Goal: Task Accomplishment & Management: Manage account settings

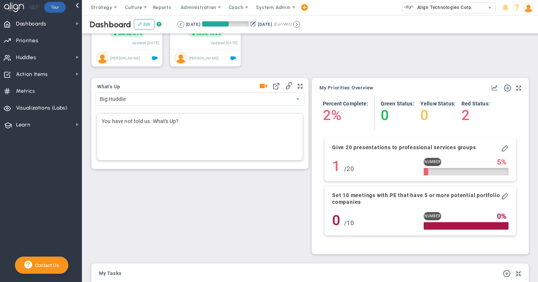
click at [110, 121] on div "You have not told us. What's Up?" at bounding box center [200, 136] width 206 height 47
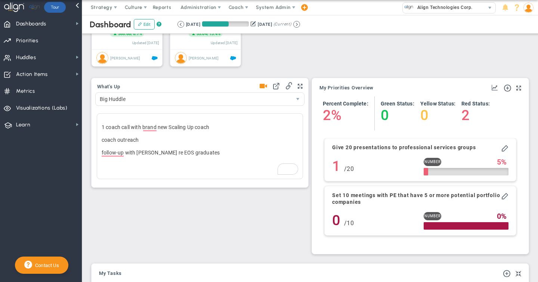
click at [262, 88] on span at bounding box center [263, 86] width 7 height 10
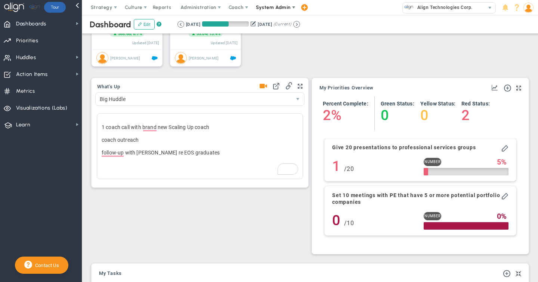
click at [269, 5] on span "System Admin" at bounding box center [273, 7] width 35 height 6
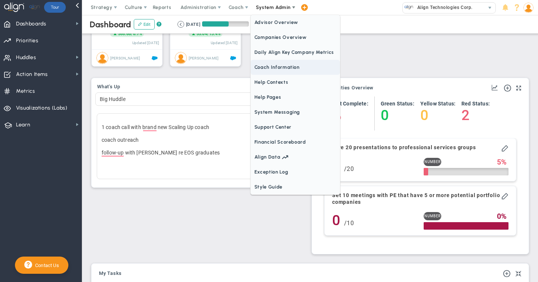
click at [261, 70] on span "Coach Information" at bounding box center [295, 67] width 89 height 15
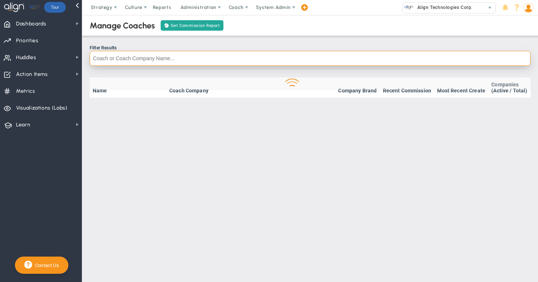
click at [118, 58] on input "text" at bounding box center [310, 58] width 441 height 15
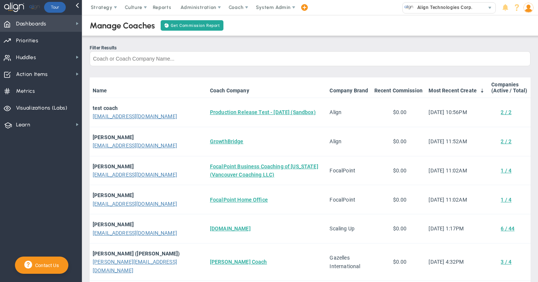
click at [34, 26] on span "Dashboards" at bounding box center [31, 24] width 30 height 16
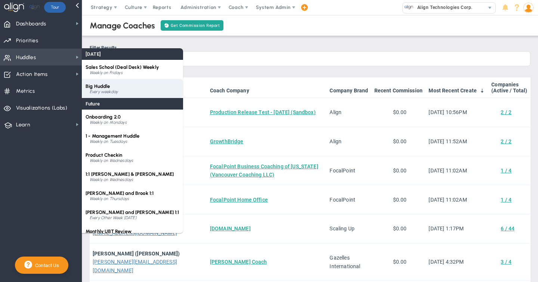
click at [101, 92] on div "Every weekday" at bounding box center [135, 92] width 90 height 4
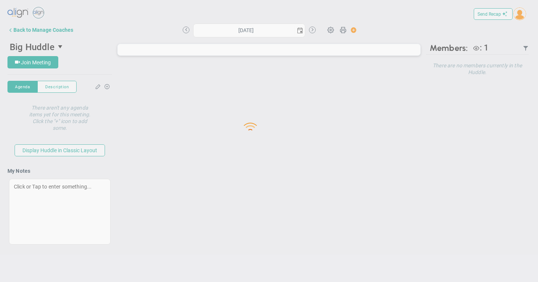
type input "[DATE]"
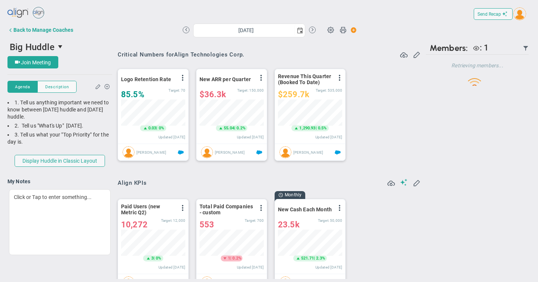
scroll to position [26, 64]
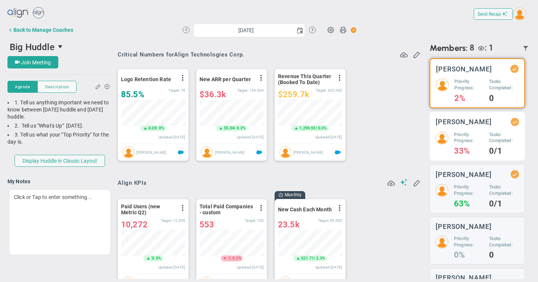
click at [472, 145] on div "Priority Progress: 33%" at bounding box center [469, 143] width 30 height 23
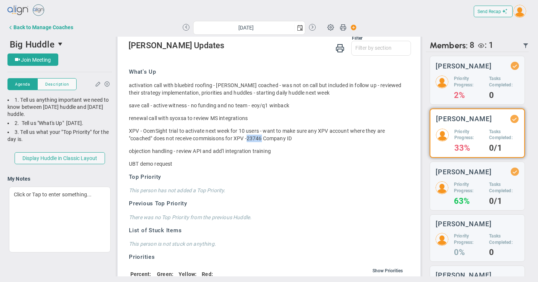
drag, startPoint x: 251, startPoint y: 140, endPoint x: 265, endPoint y: 141, distance: 13.8
click at [265, 141] on span "23746 Company ID" at bounding box center [270, 138] width 46 height 6
copy span "23746"
click at [23, 28] on div "Back to Manage Coaches" at bounding box center [43, 27] width 60 height 6
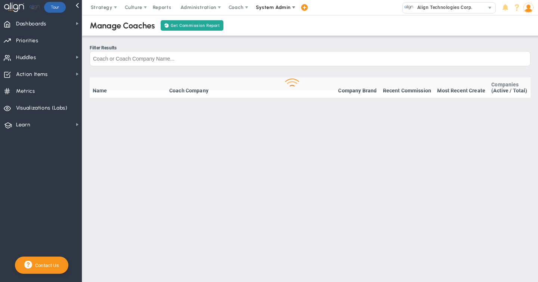
click at [261, 7] on span "System Admin" at bounding box center [273, 7] width 35 height 6
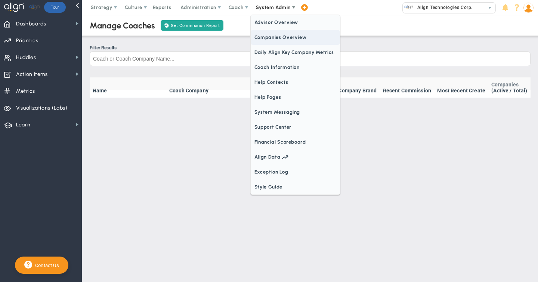
click at [259, 38] on span "Companies Overview" at bounding box center [295, 37] width 89 height 15
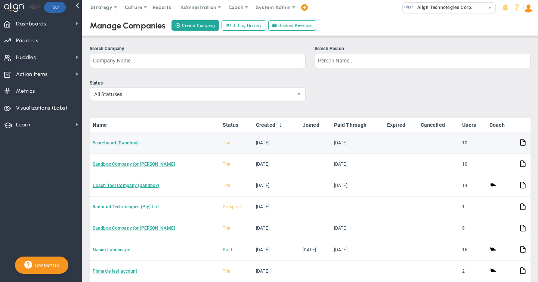
click at [130, 141] on link "Scoreboard (Sandbox)" at bounding box center [116, 142] width 46 height 5
